Goal: Information Seeking & Learning: Check status

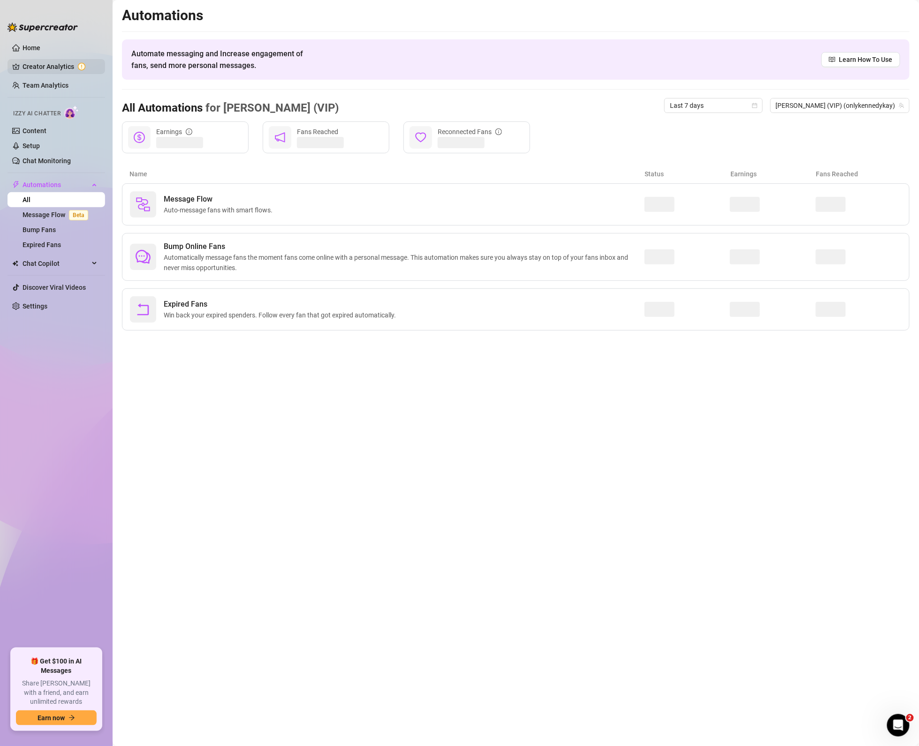
click at [37, 60] on link "Creator Analytics" at bounding box center [60, 66] width 75 height 15
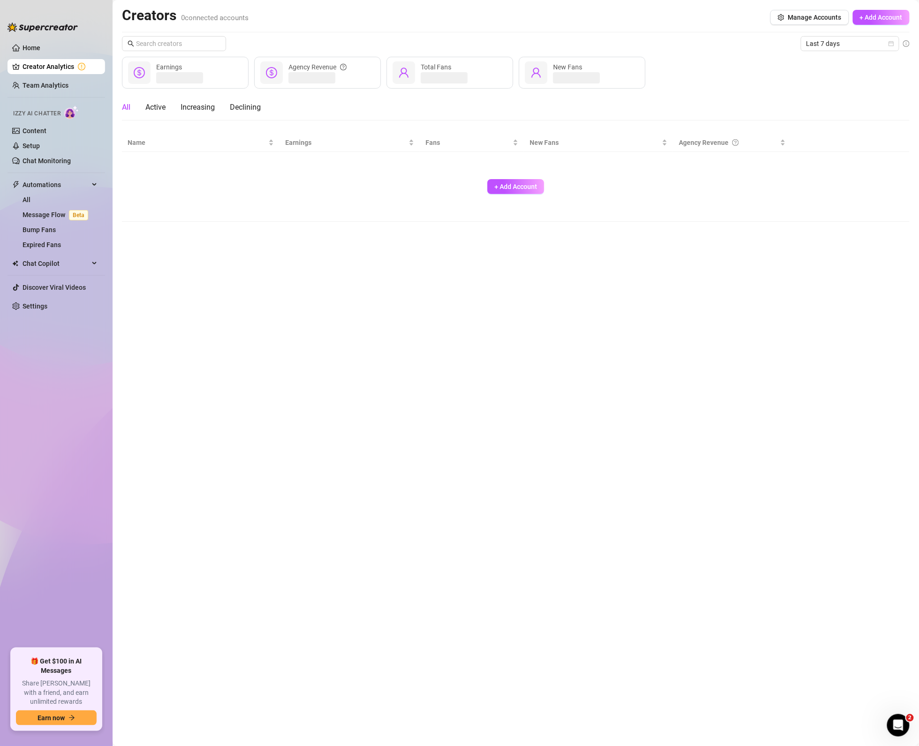
click at [40, 83] on link "Team Analytics" at bounding box center [46, 86] width 46 height 8
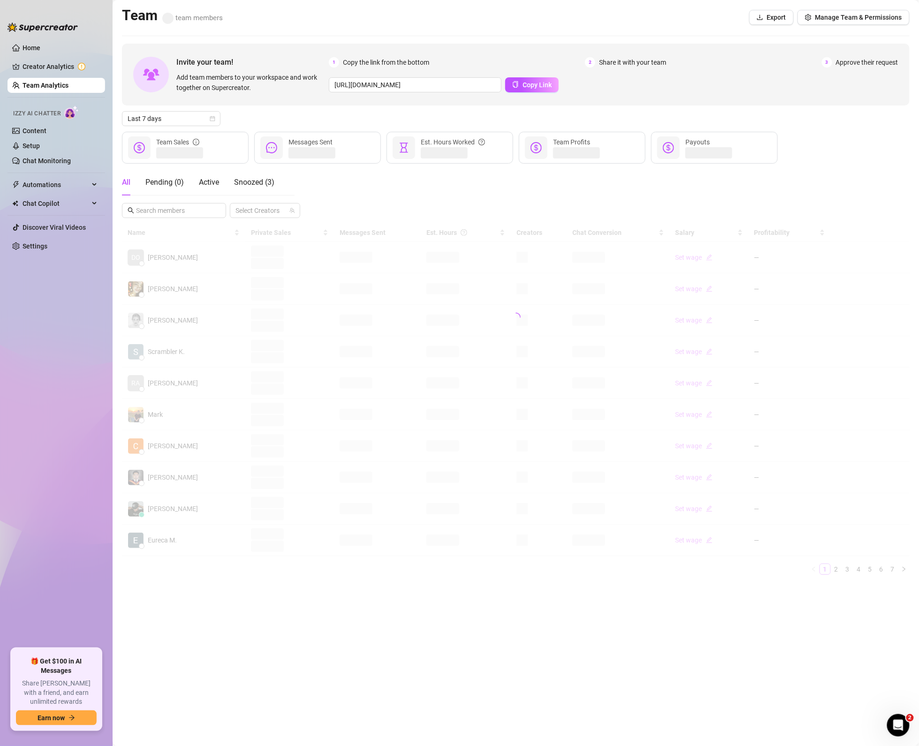
click at [433, 196] on div "All Pending ( 0 ) Active Snoozed ( 3 ) Select Creators" at bounding box center [516, 193] width 788 height 49
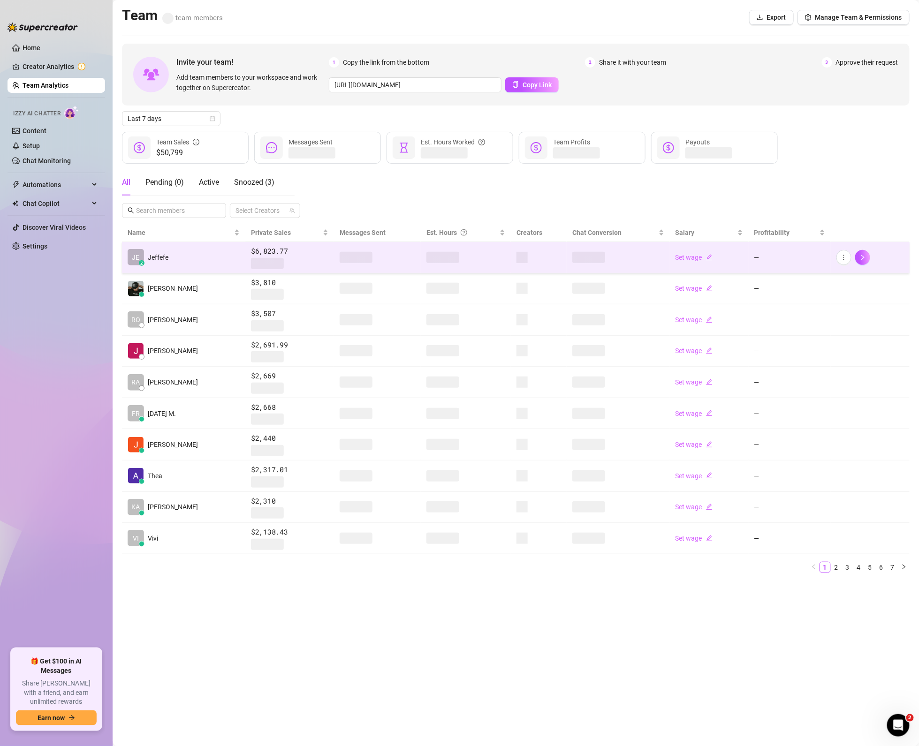
click at [176, 254] on td "JE z [PERSON_NAME]" at bounding box center [183, 257] width 123 height 31
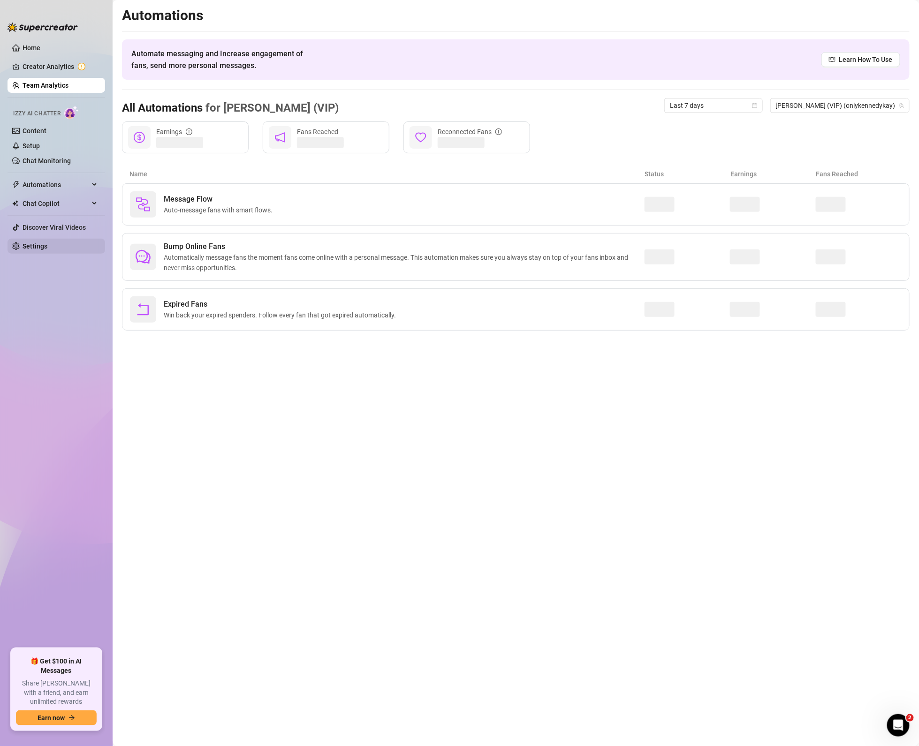
click at [23, 246] on link "Settings" at bounding box center [35, 247] width 25 height 8
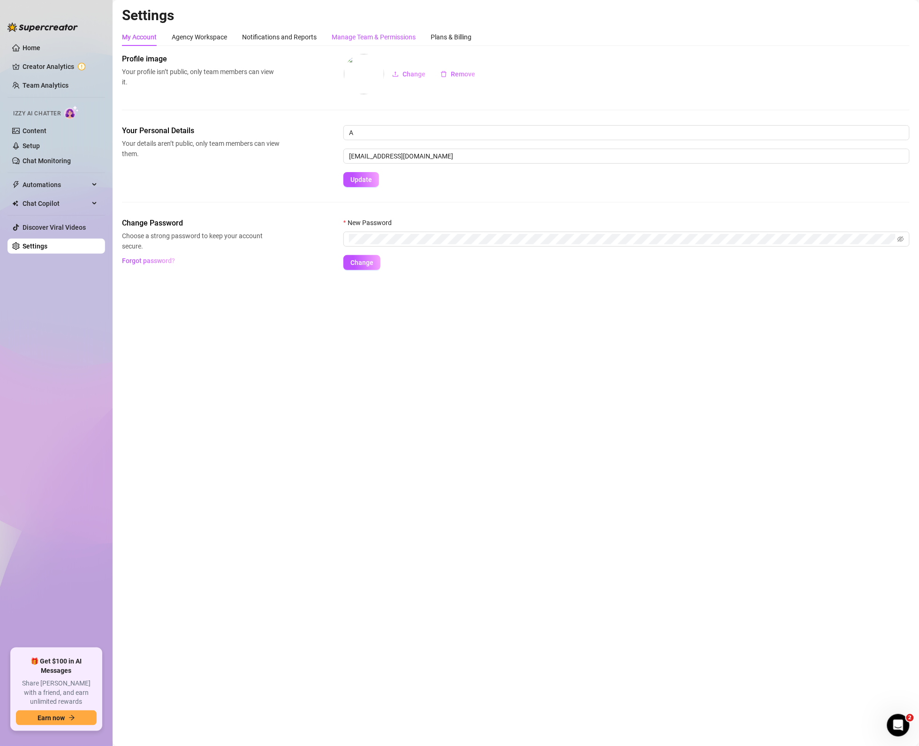
click at [373, 36] on div "Manage Team & Permissions" at bounding box center [374, 37] width 84 height 10
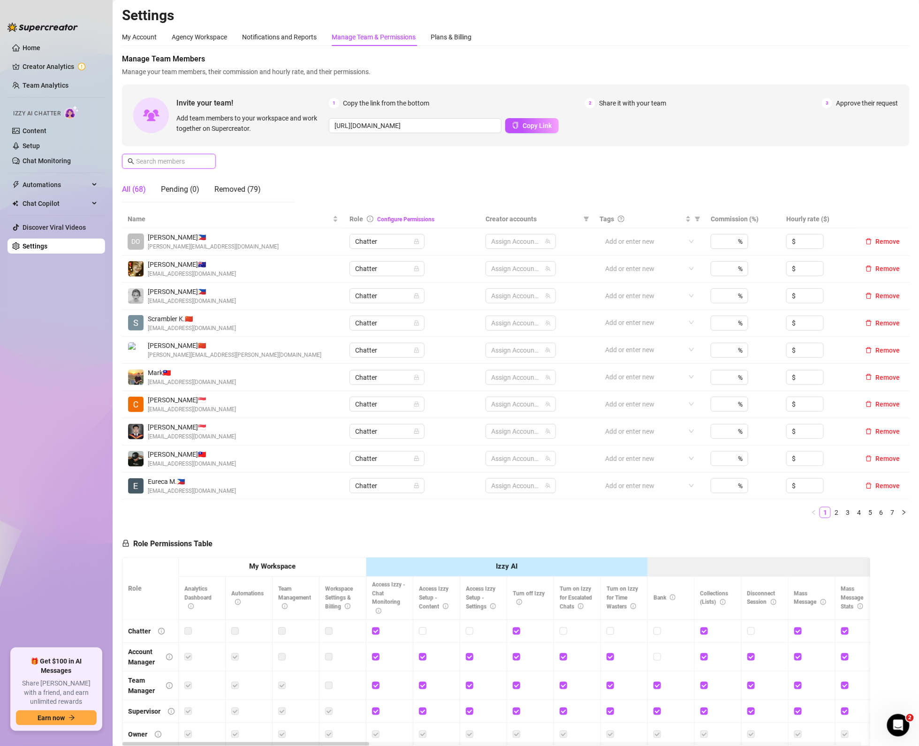
click at [169, 162] on input "text" at bounding box center [169, 161] width 67 height 10
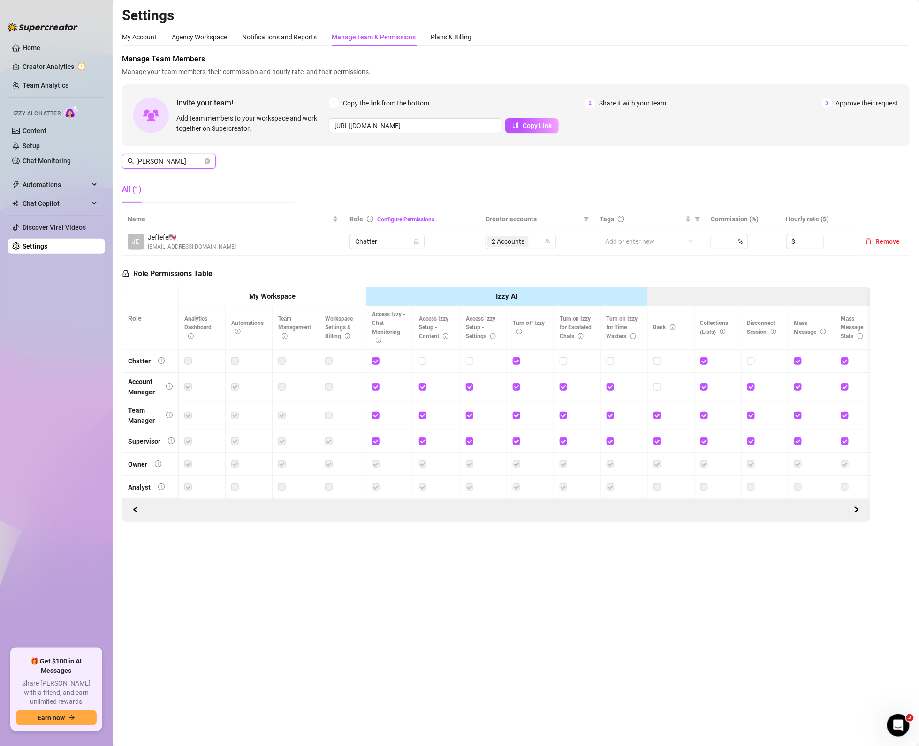
type input "jeff"
click at [181, 240] on span "Jeffefe 🇺🇸" at bounding box center [192, 237] width 88 height 10
click at [29, 69] on link "Creator Analytics" at bounding box center [60, 66] width 75 height 15
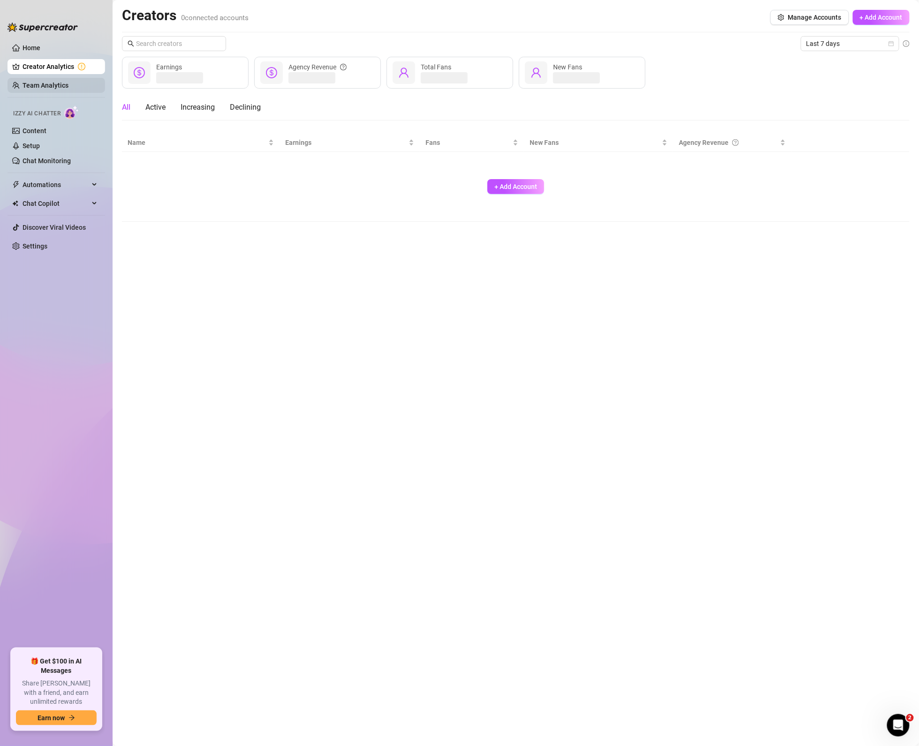
click at [34, 82] on link "Team Analytics" at bounding box center [46, 86] width 46 height 8
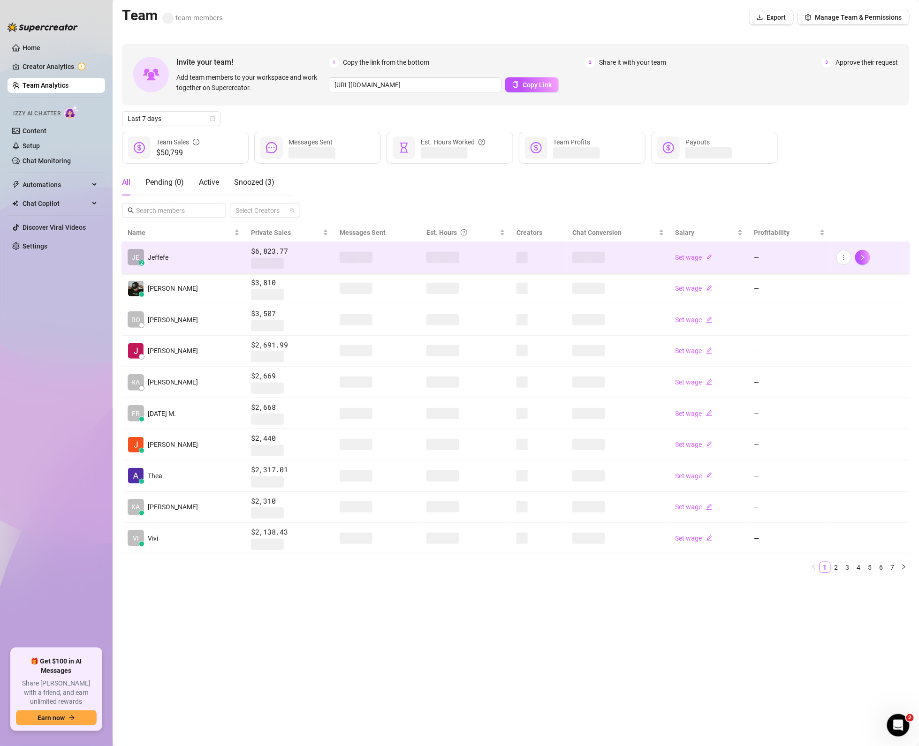
click at [172, 258] on td "JE z [PERSON_NAME]" at bounding box center [183, 257] width 123 height 31
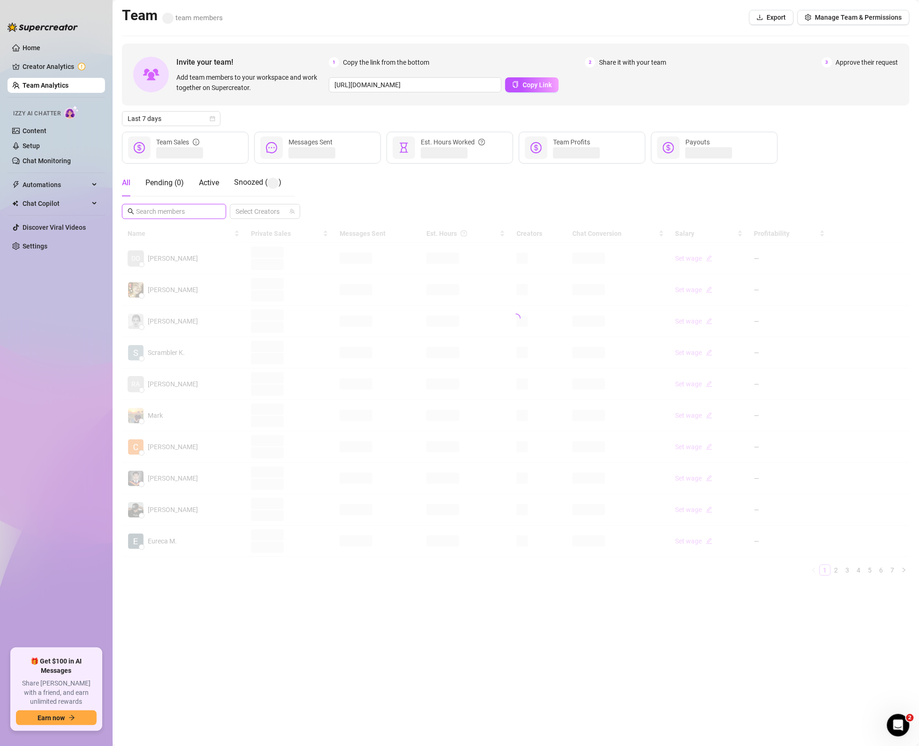
click at [195, 213] on input "text" at bounding box center [174, 211] width 77 height 10
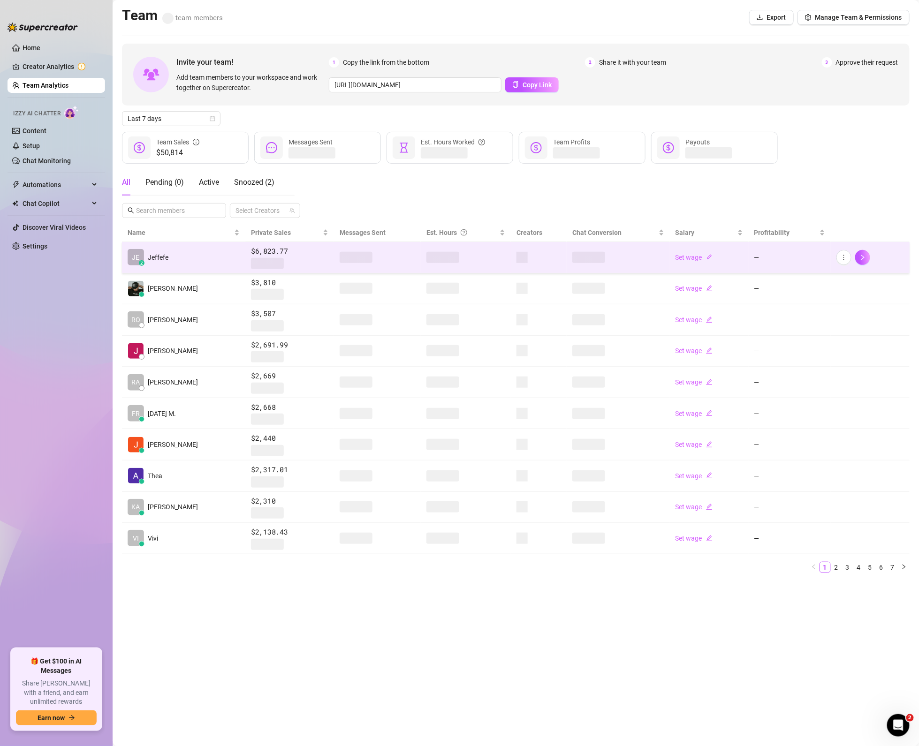
click at [186, 250] on td "JE z [PERSON_NAME]" at bounding box center [183, 257] width 123 height 31
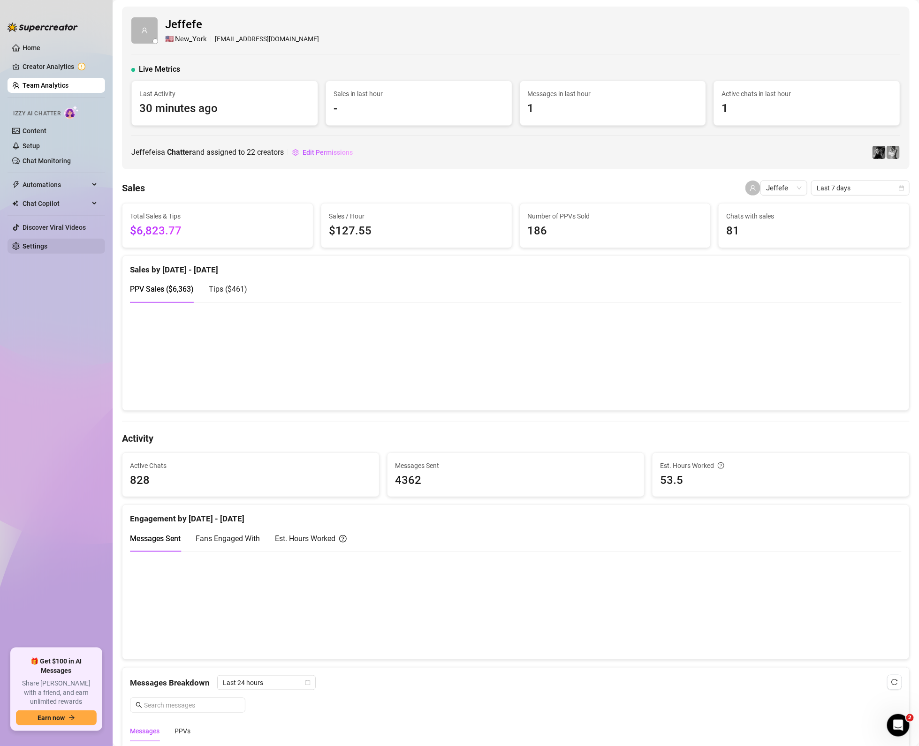
click at [27, 245] on link "Settings" at bounding box center [35, 247] width 25 height 8
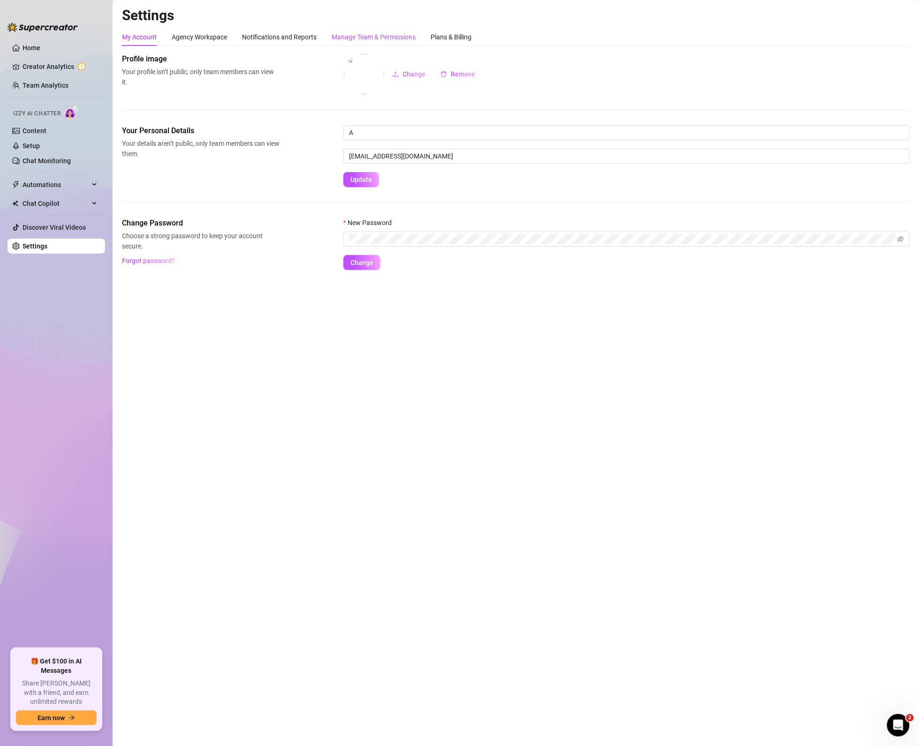
click at [396, 36] on div "Manage Team & Permissions" at bounding box center [374, 37] width 84 height 10
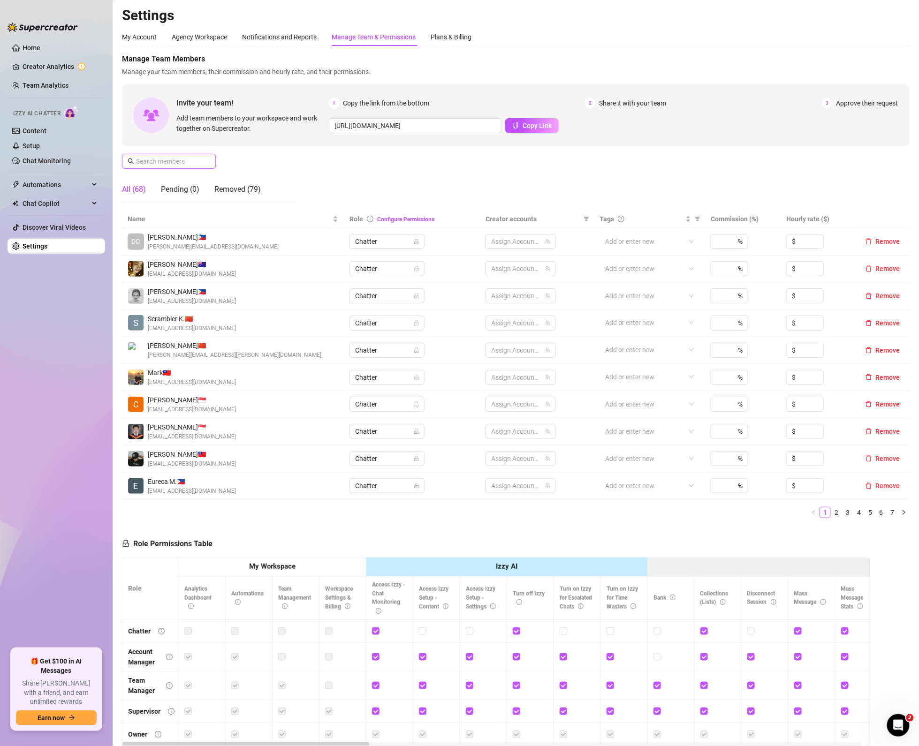
click at [192, 162] on input "text" at bounding box center [169, 161] width 67 height 10
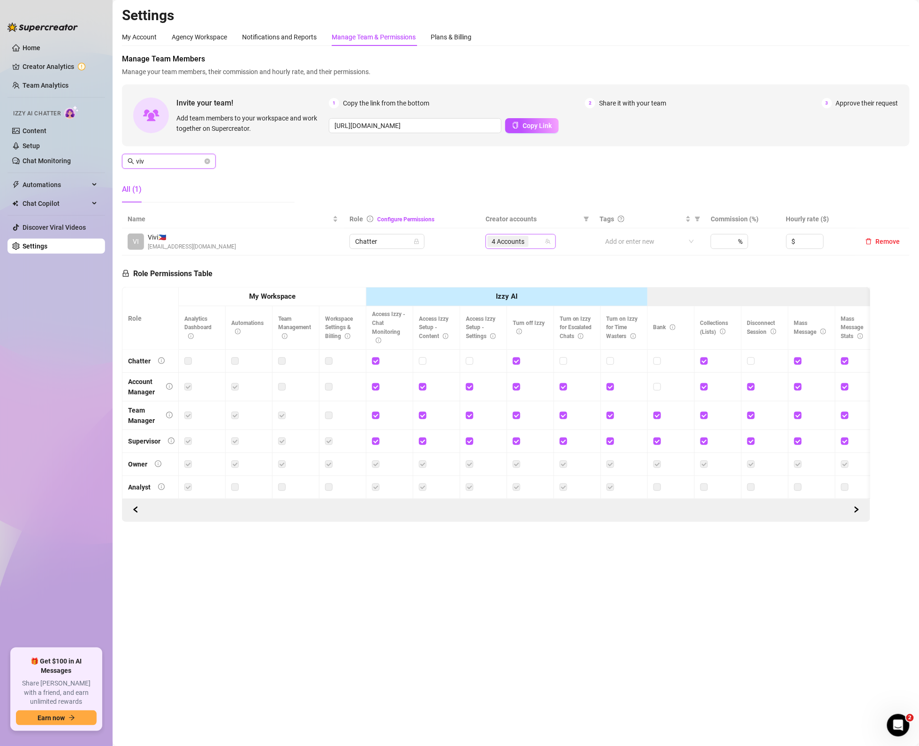
click at [516, 242] on span "4 Accounts" at bounding box center [508, 241] width 33 height 10
type input "viv"
click at [504, 328] on span "Select tree node" at bounding box center [506, 328] width 8 height 8
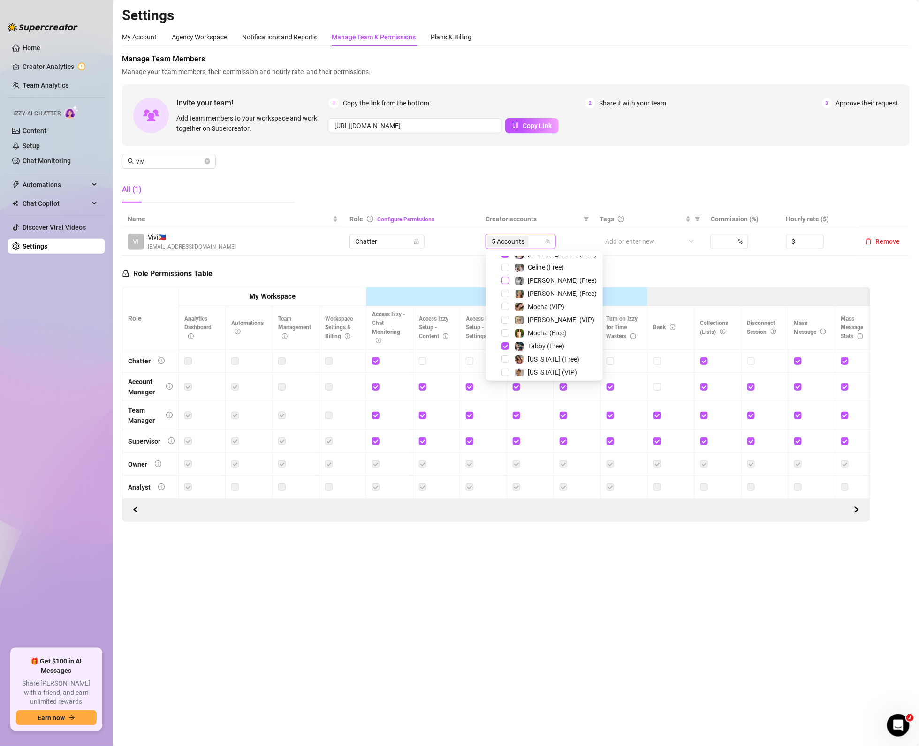
click at [505, 277] on span "Select tree node" at bounding box center [506, 281] width 8 height 8
click at [668, 277] on div "Role Permissions Table Role My Workspace Izzy AI OnlyFans Side Menu OnlyFans Ch…" at bounding box center [496, 389] width 748 height 266
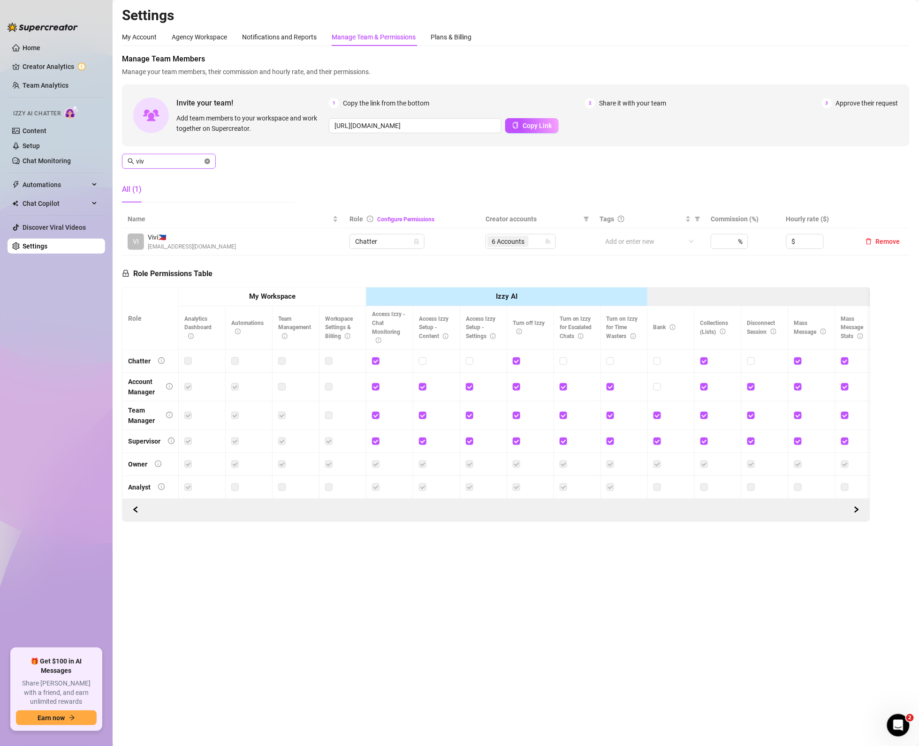
click at [206, 161] on icon "close-circle" at bounding box center [208, 162] width 6 height 6
click at [518, 246] on span "4 Accounts" at bounding box center [508, 241] width 33 height 10
type input "crys"
click at [505, 304] on span "Select tree node" at bounding box center [506, 301] width 8 height 8
click at [507, 276] on span "Select tree node" at bounding box center [506, 275] width 8 height 8
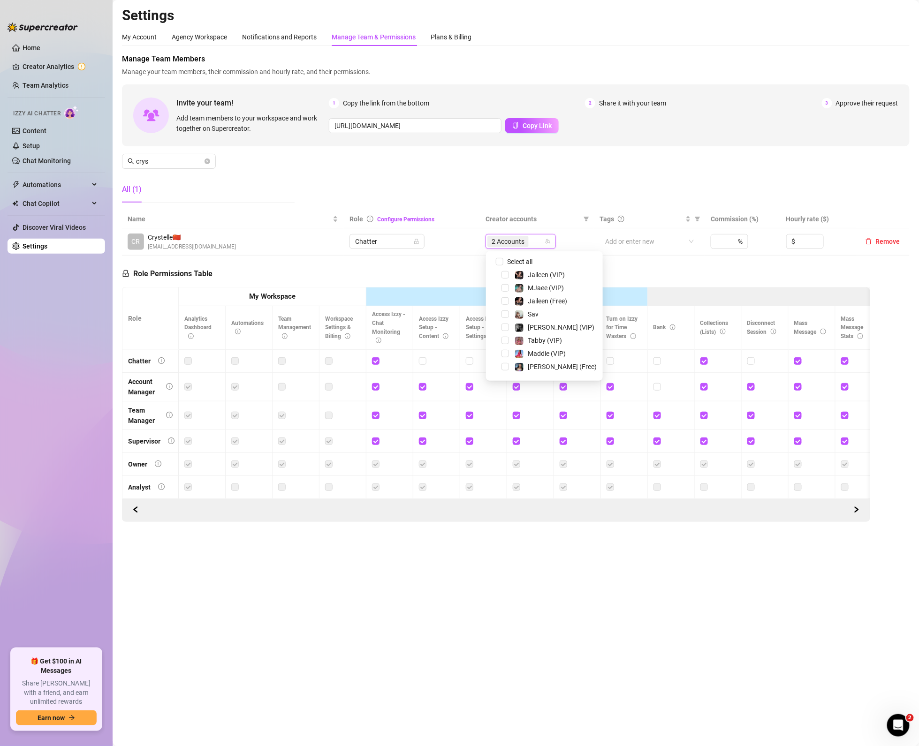
scroll to position [56, 0]
click at [503, 282] on span "Select tree node" at bounding box center [506, 285] width 8 height 8
click at [503, 346] on span "Select tree node" at bounding box center [506, 346] width 8 height 8
click at [203, 159] on span "crys" at bounding box center [169, 161] width 94 height 15
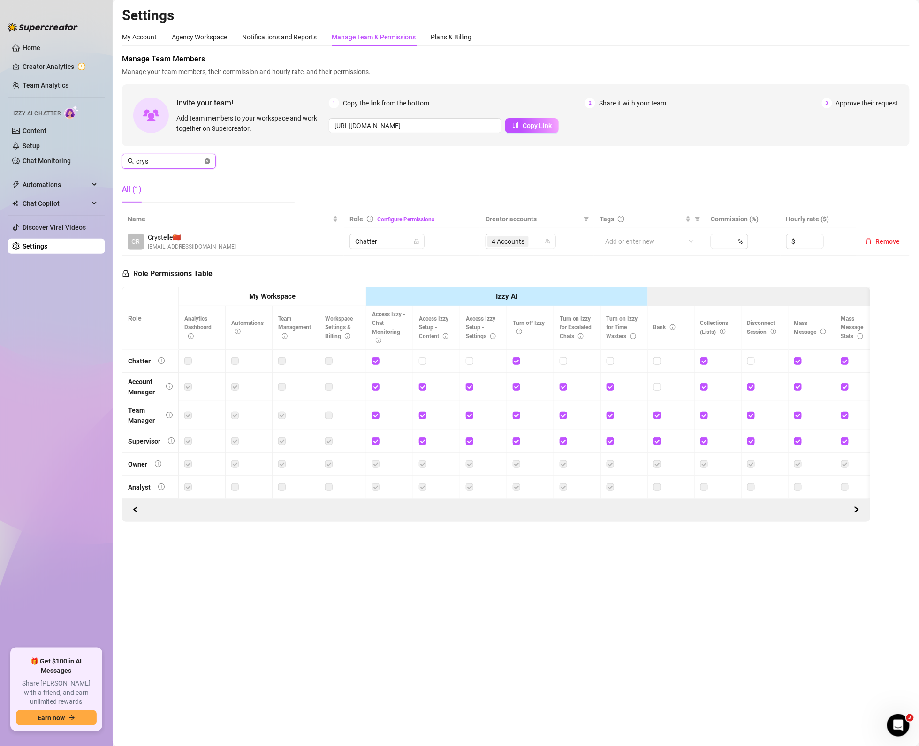
click at [206, 162] on icon "close-circle" at bounding box center [208, 162] width 6 height 6
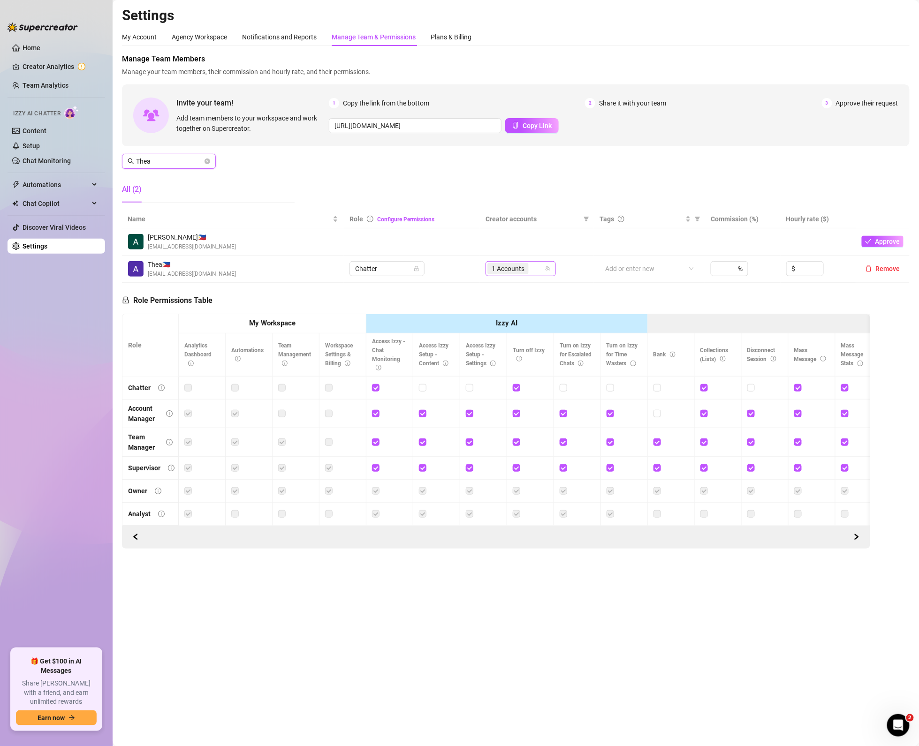
click at [530, 268] on div "1 Accounts" at bounding box center [508, 268] width 43 height 13
type input "Thea"
click at [503, 382] on span "Select tree node" at bounding box center [506, 381] width 8 height 8
click at [502, 391] on span "Select tree node" at bounding box center [506, 394] width 8 height 8
click at [699, 301] on div "Role Permissions Table Role My Workspace Izzy AI OnlyFans Side Menu OnlyFans Ch…" at bounding box center [496, 416] width 748 height 266
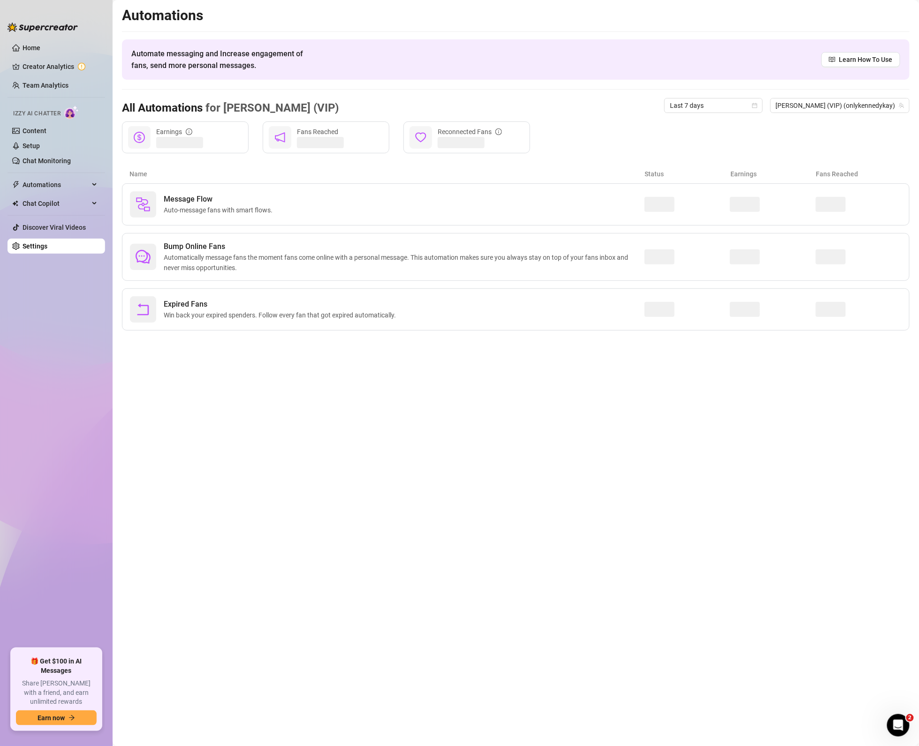
click at [46, 94] on ul "Home Creator Analytics Team Analytics Izzy AI Chatter Content Setup Chat Monito…" at bounding box center [57, 341] width 98 height 608
click at [46, 86] on link "Team Analytics" at bounding box center [46, 86] width 46 height 8
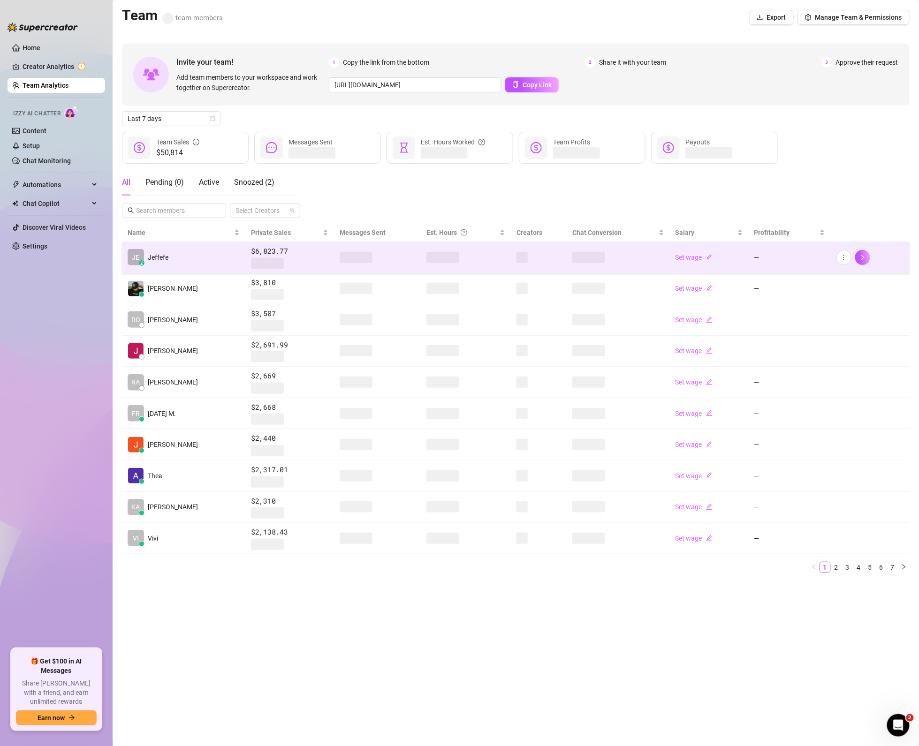
click at [179, 261] on td "JE z [PERSON_NAME]" at bounding box center [183, 257] width 123 height 31
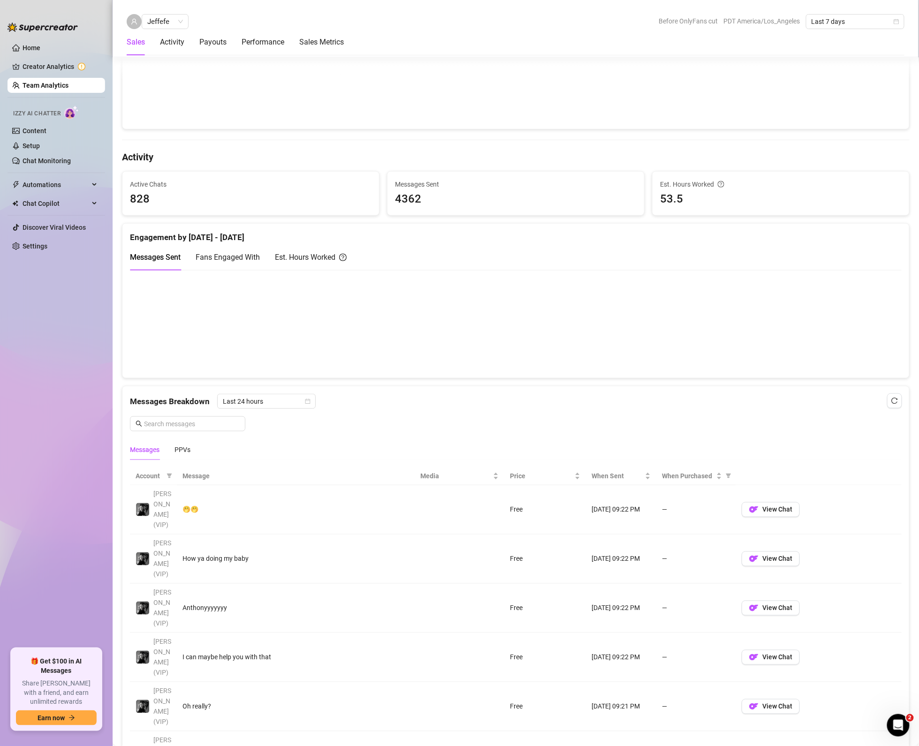
scroll to position [394, 0]
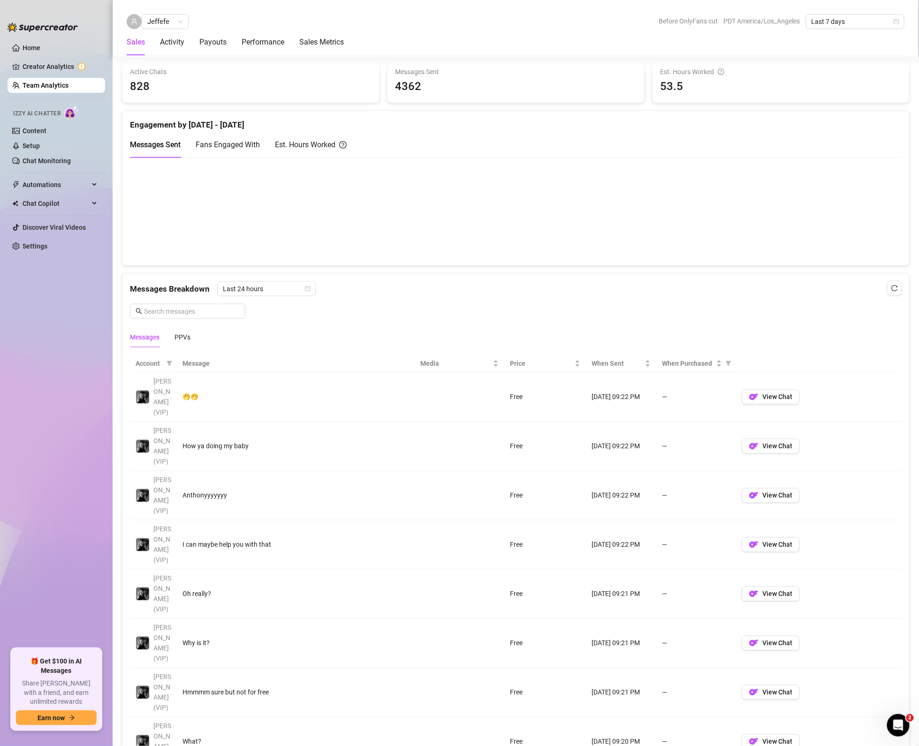
click at [851, 526] on td "View Chat" at bounding box center [819, 545] width 166 height 49
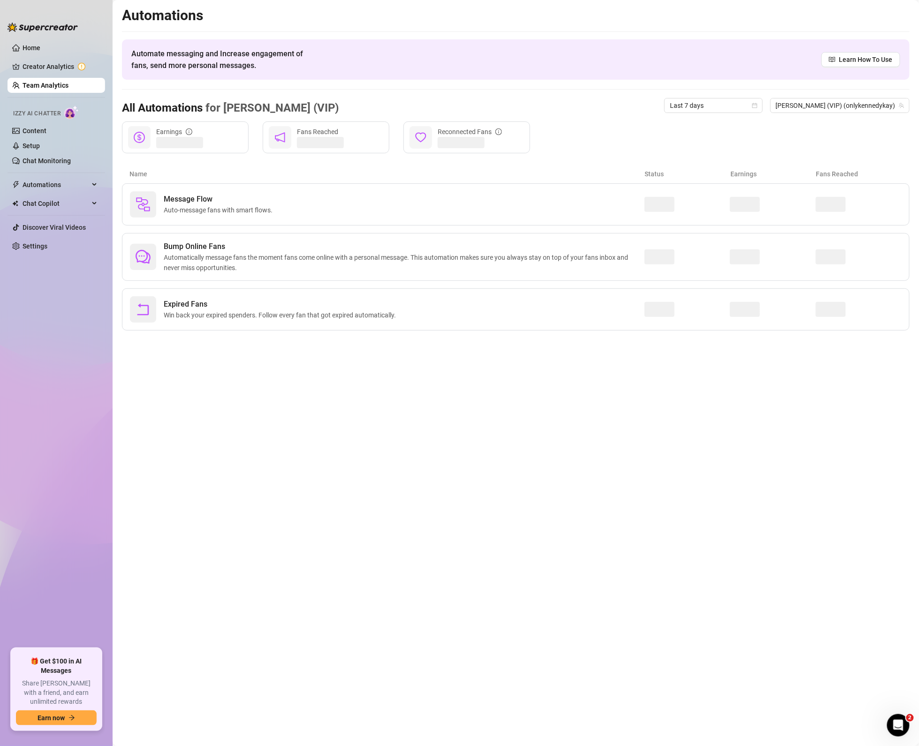
click at [61, 82] on link "Team Analytics" at bounding box center [46, 86] width 46 height 8
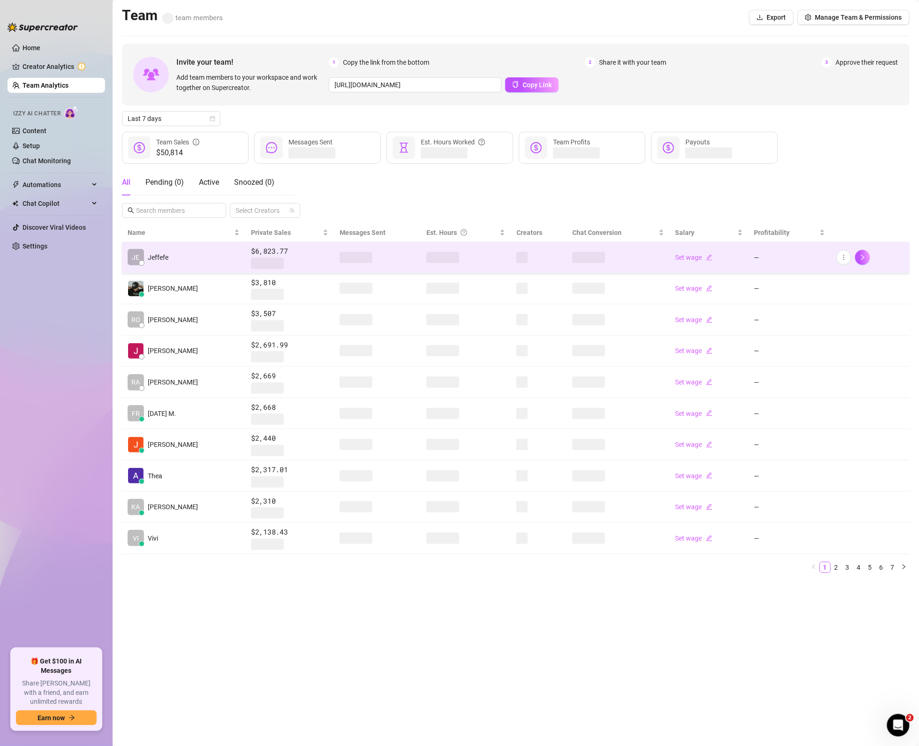
click at [177, 258] on td "JE [PERSON_NAME]" at bounding box center [183, 257] width 123 height 31
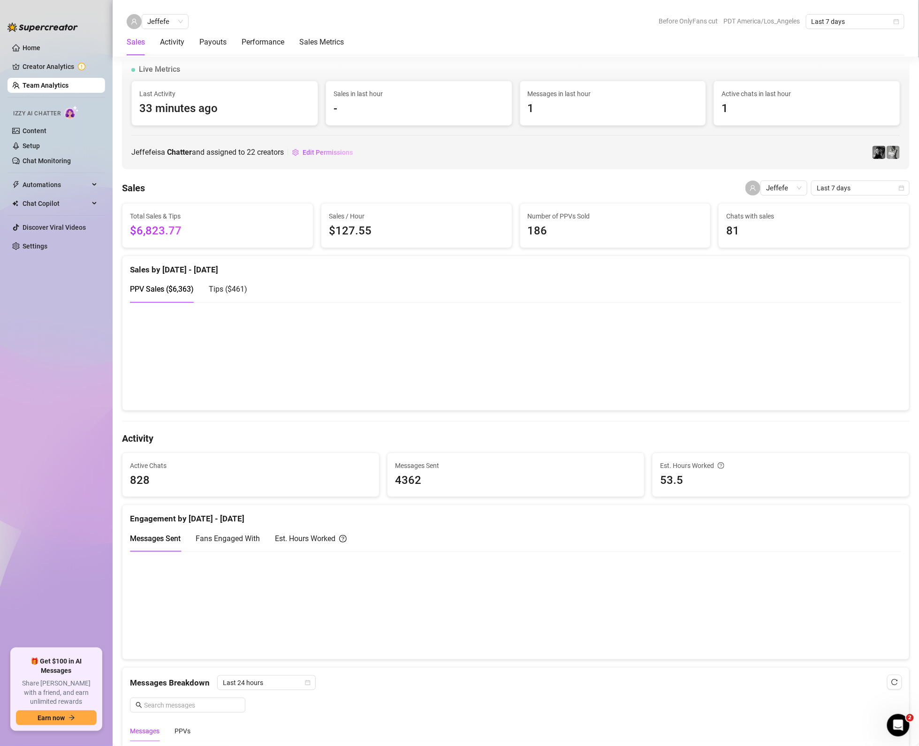
scroll to position [450, 0]
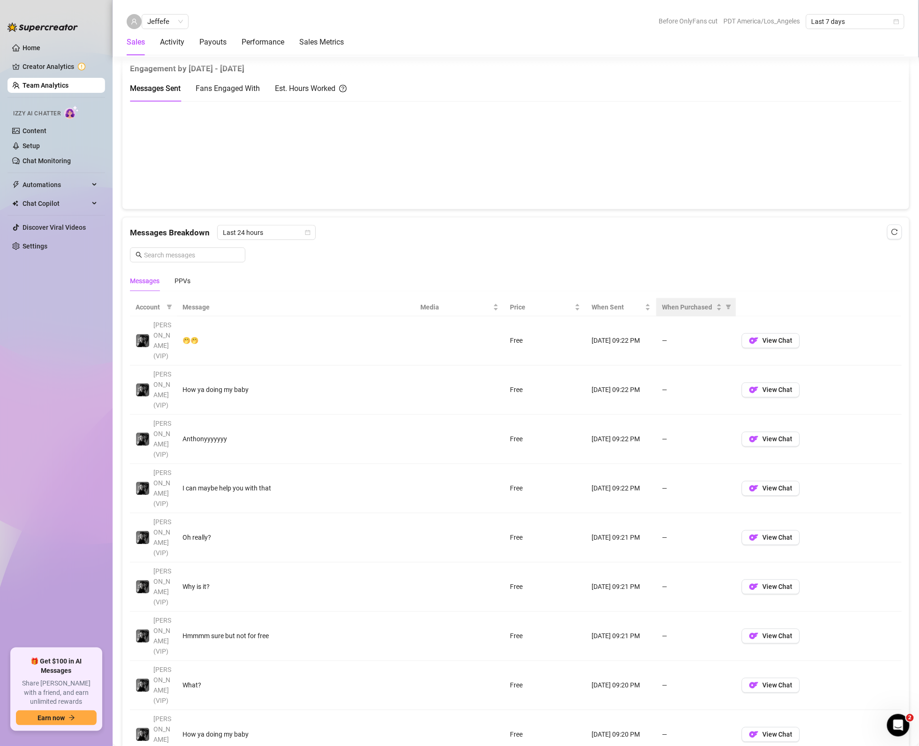
click at [710, 316] on th "When Purchased" at bounding box center [696, 307] width 80 height 18
click at [694, 307] on span "When Purchased" at bounding box center [688, 307] width 53 height 10
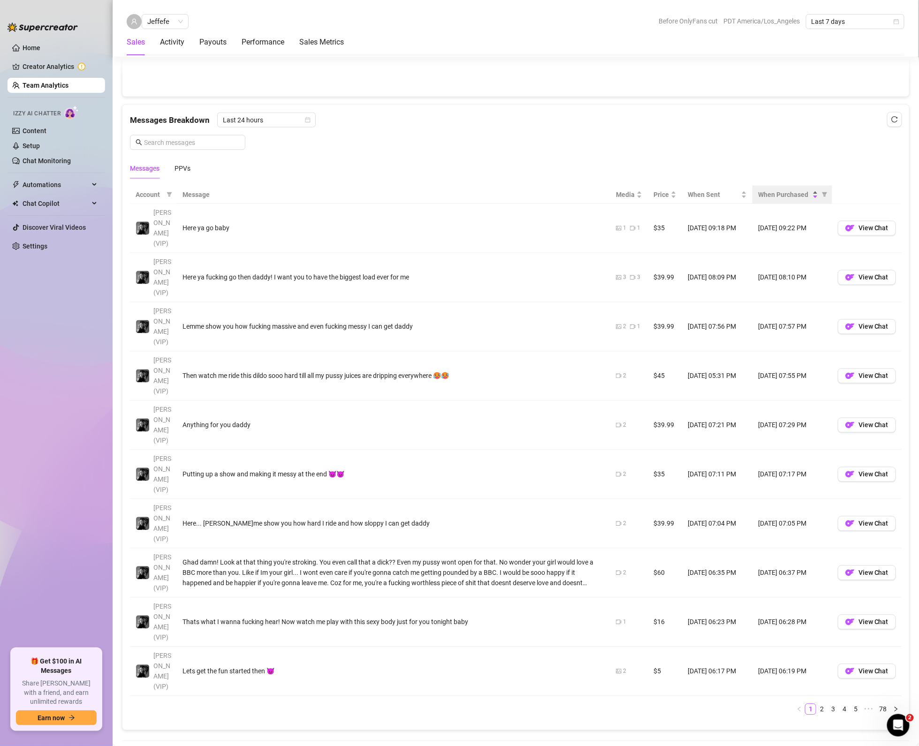
scroll to position [619, 0]
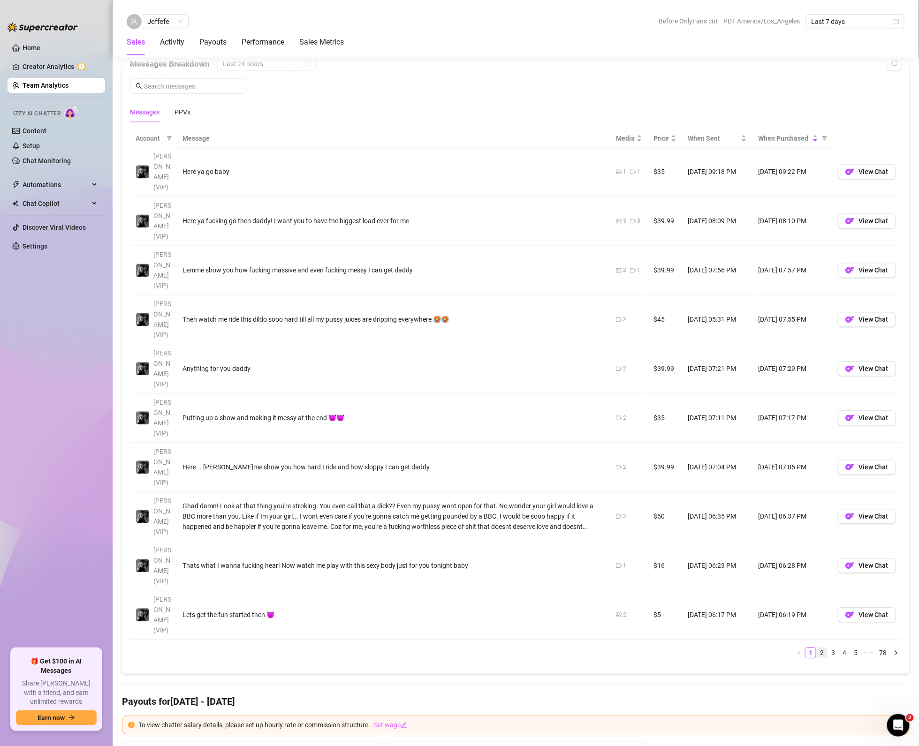
click at [817, 648] on link "2" at bounding box center [822, 653] width 10 height 10
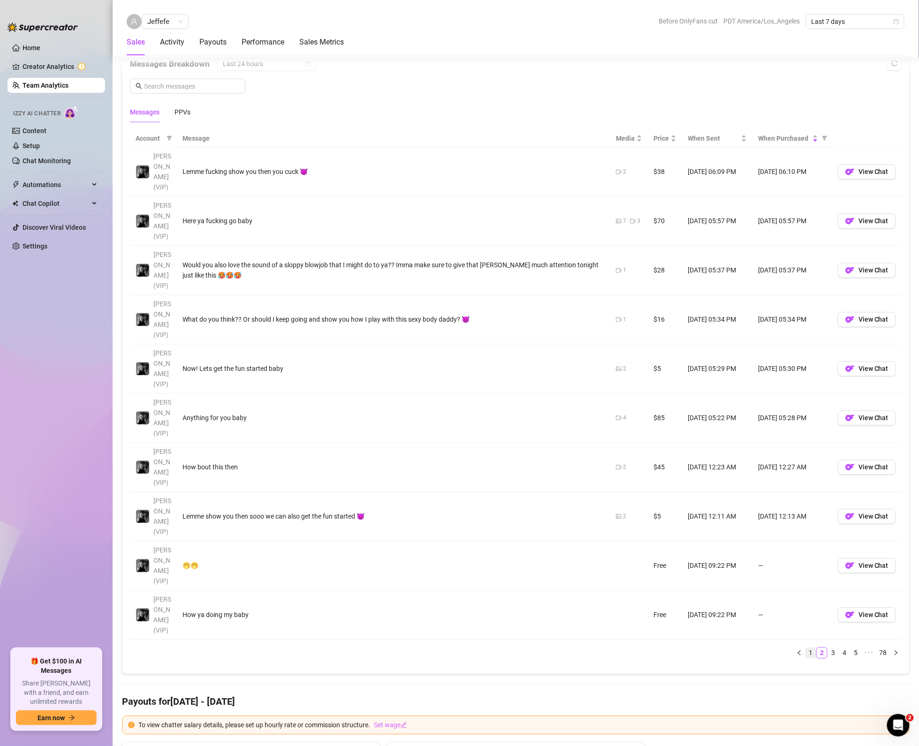
click at [805, 648] on link "1" at bounding box center [810, 653] width 10 height 10
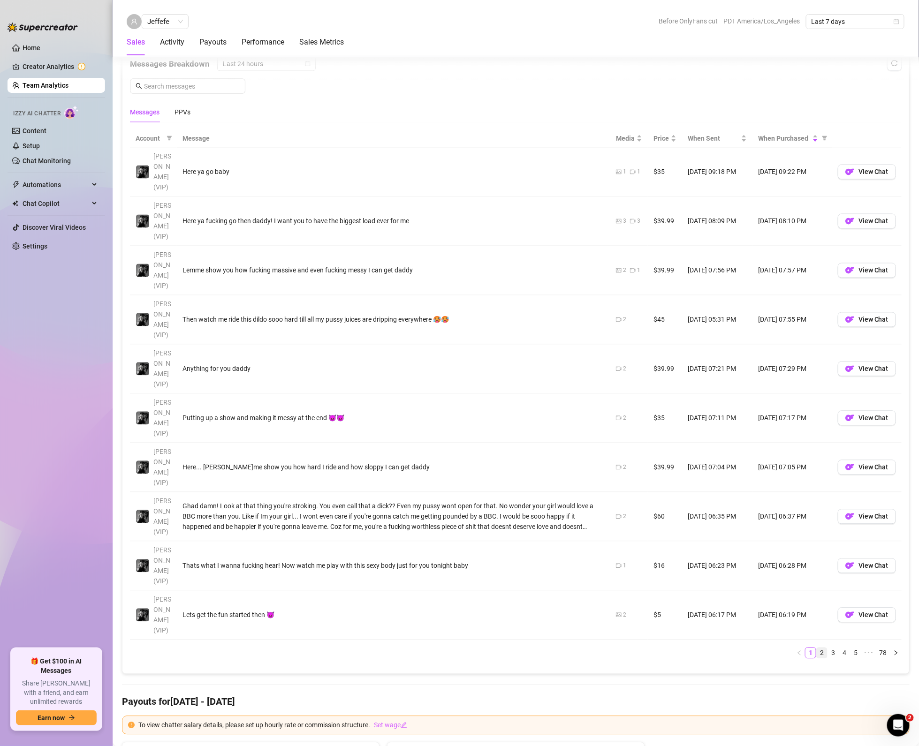
click at [817, 648] on link "2" at bounding box center [822, 653] width 10 height 10
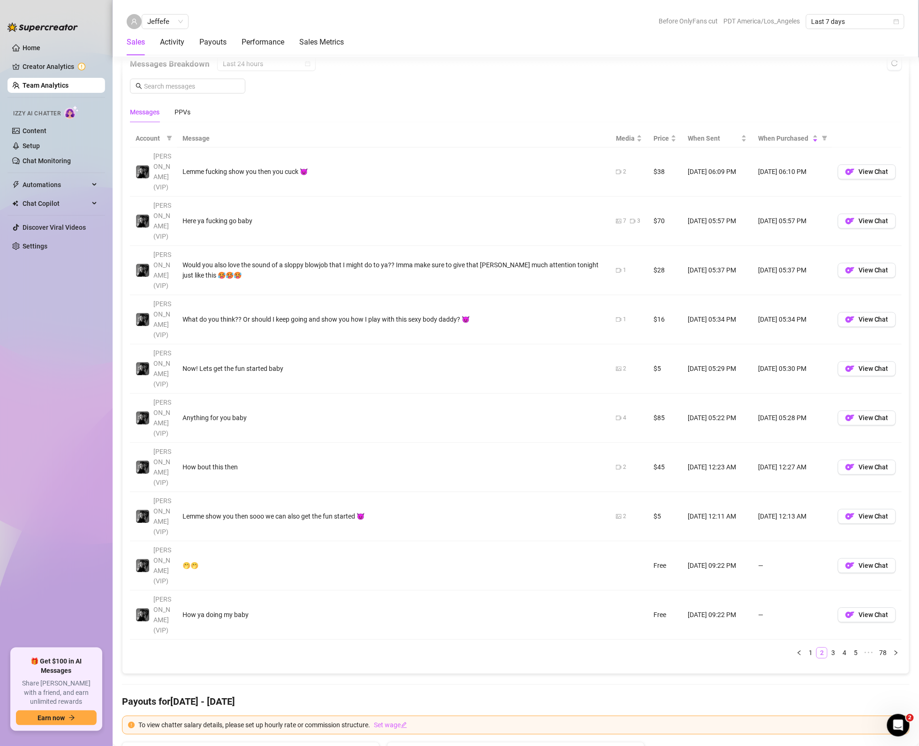
click at [817, 648] on link "2" at bounding box center [822, 653] width 10 height 10
click at [805, 648] on link "1" at bounding box center [810, 653] width 10 height 10
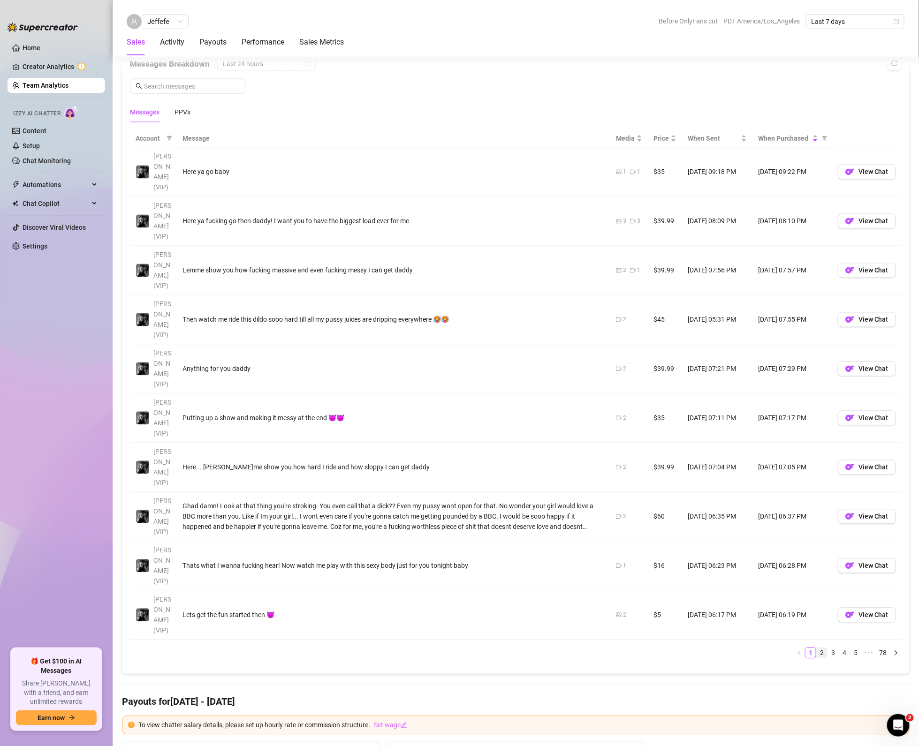
click at [817, 648] on link "2" at bounding box center [822, 653] width 10 height 10
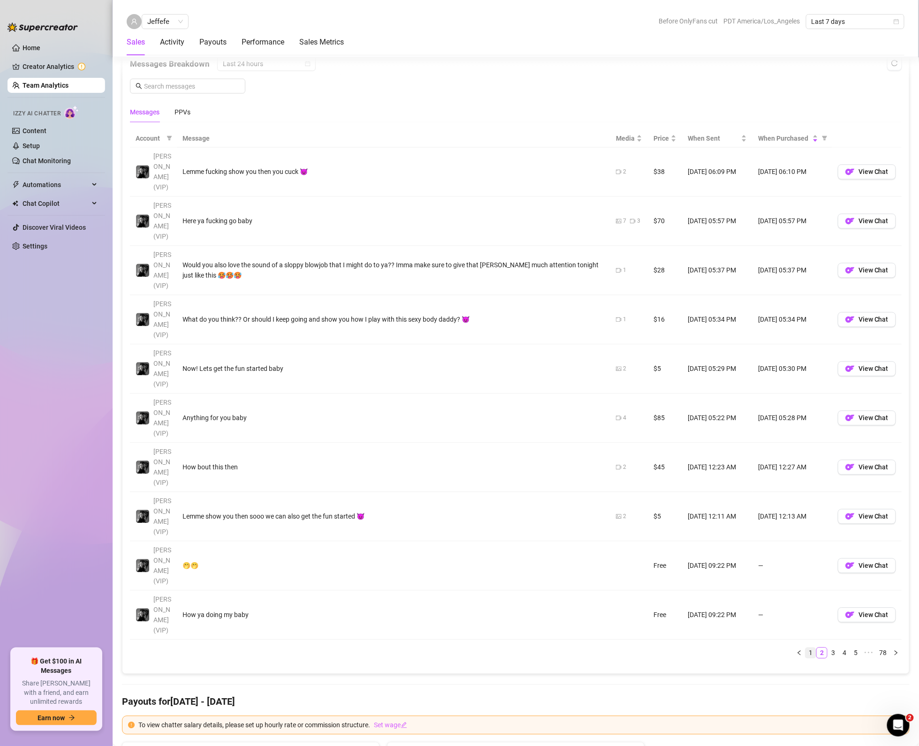
click at [805, 648] on link "1" at bounding box center [810, 653] width 10 height 10
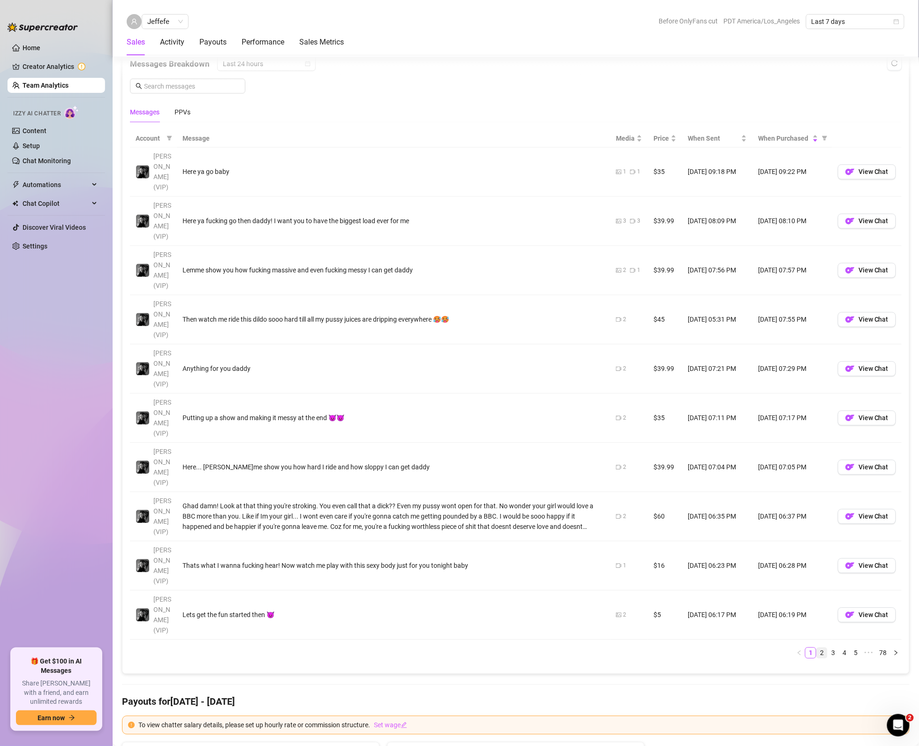
click at [817, 648] on link "2" at bounding box center [822, 653] width 10 height 10
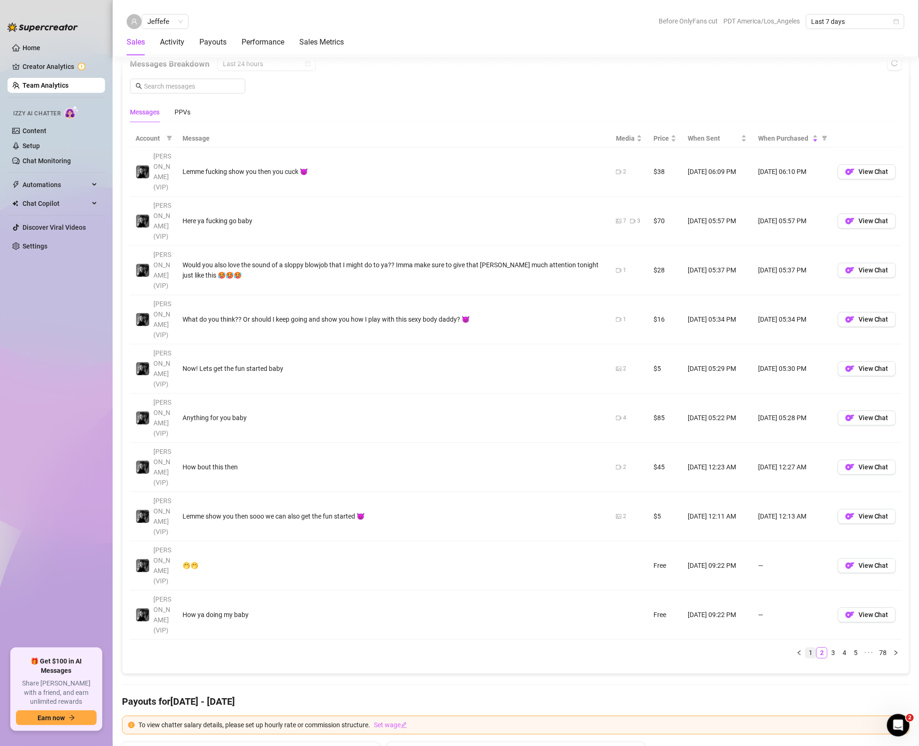
click at [805, 648] on link "1" at bounding box center [810, 653] width 10 height 10
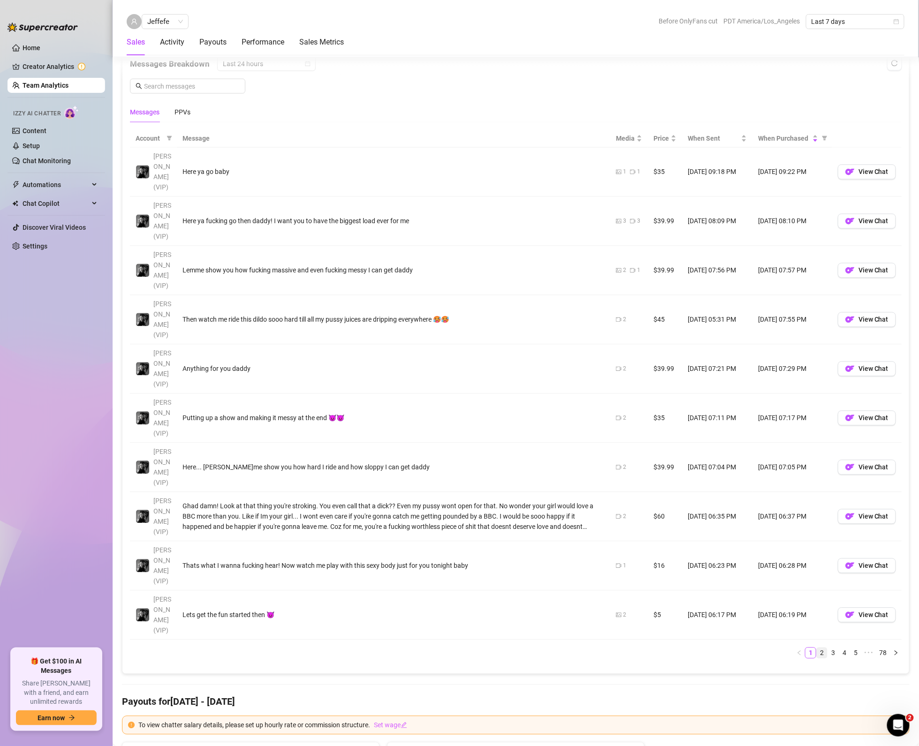
click at [817, 648] on link "2" at bounding box center [822, 653] width 10 height 10
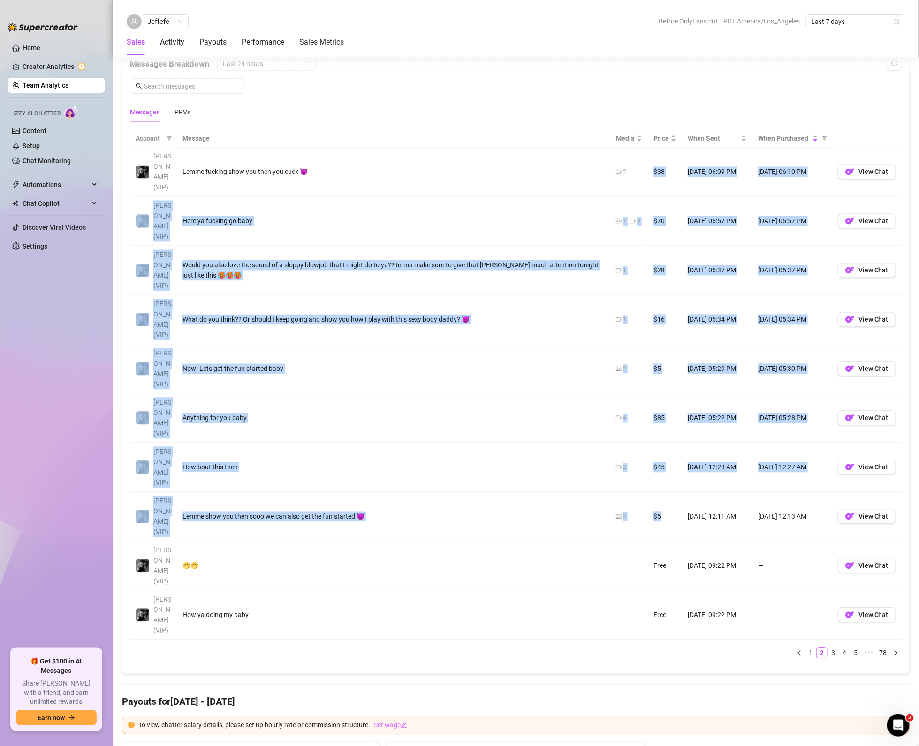
drag, startPoint x: 667, startPoint y: 449, endPoint x: 644, endPoint y: 161, distance: 289.0
click at [644, 161] on tbody "[PERSON_NAME] (VIP) Lemme fucking show you then you cuck 😈 2 $38 [DATE] 06:09 P…" at bounding box center [516, 394] width 772 height 493
click at [648, 161] on td "$38" at bounding box center [665, 172] width 34 height 49
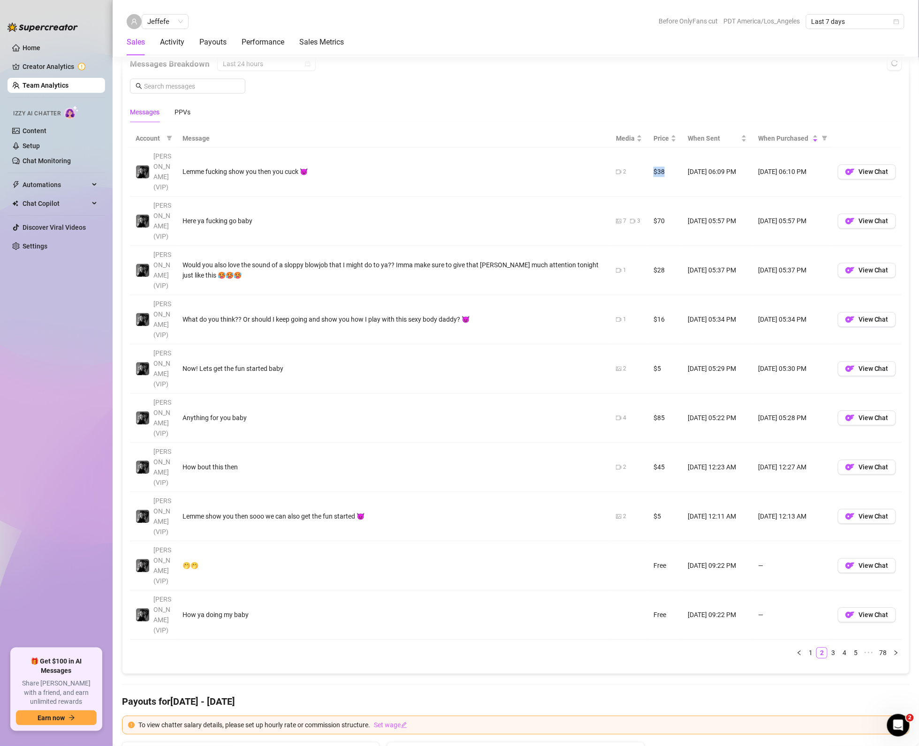
drag, startPoint x: 642, startPoint y: 167, endPoint x: 744, endPoint y: 397, distance: 251.6
click at [660, 167] on td "$38" at bounding box center [665, 172] width 34 height 49
drag, startPoint x: 661, startPoint y: 204, endPoint x: 646, endPoint y: 213, distance: 17.9
click at [648, 213] on td "$70" at bounding box center [665, 221] width 34 height 49
click at [805, 648] on link "1" at bounding box center [810, 653] width 10 height 10
